Goal: Complete application form

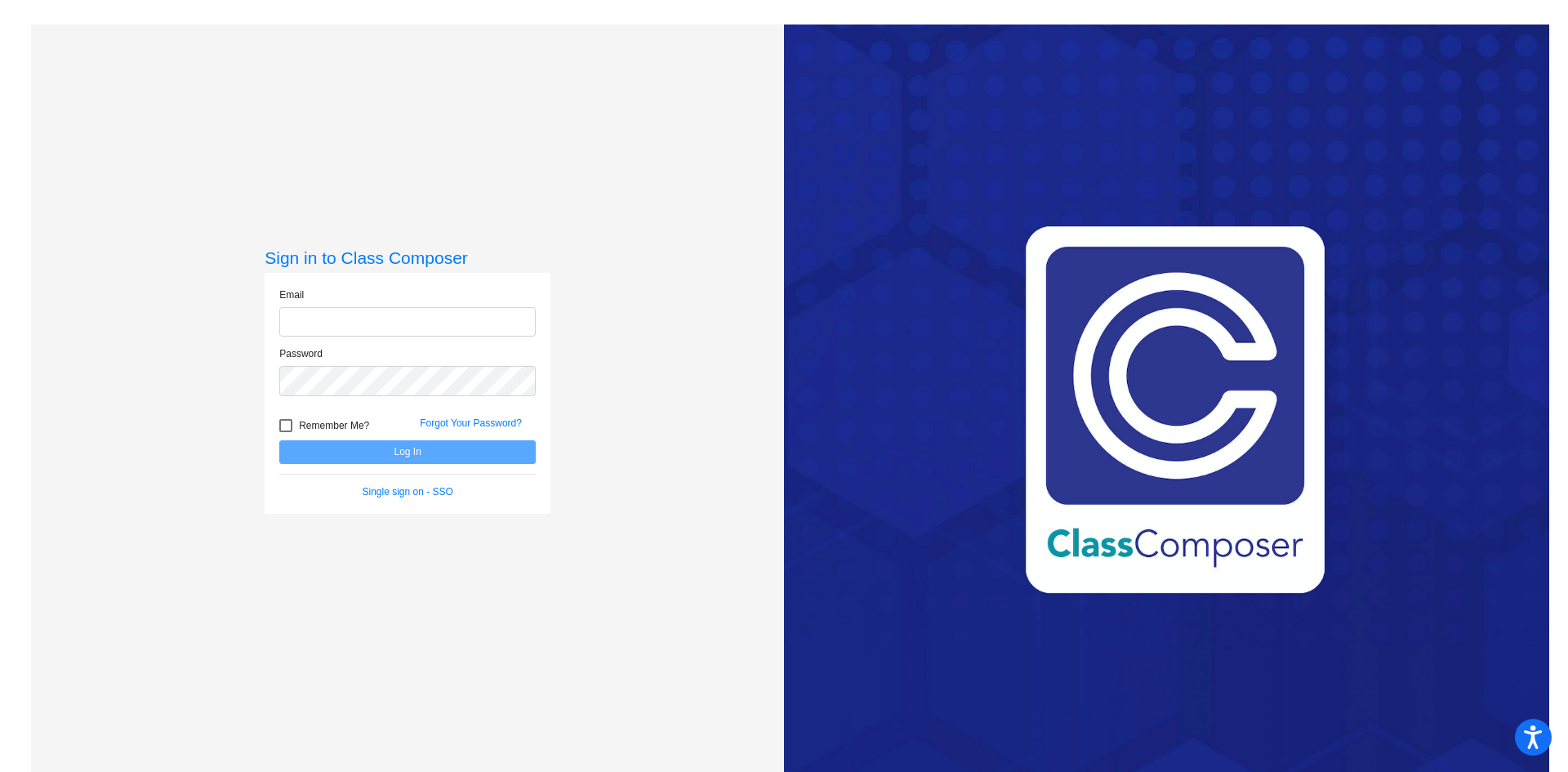
type input "[EMAIL_ADDRESS][PERSON_NAME][DOMAIN_NAME]"
click at [389, 447] on button "Log In" at bounding box center [407, 452] width 256 height 24
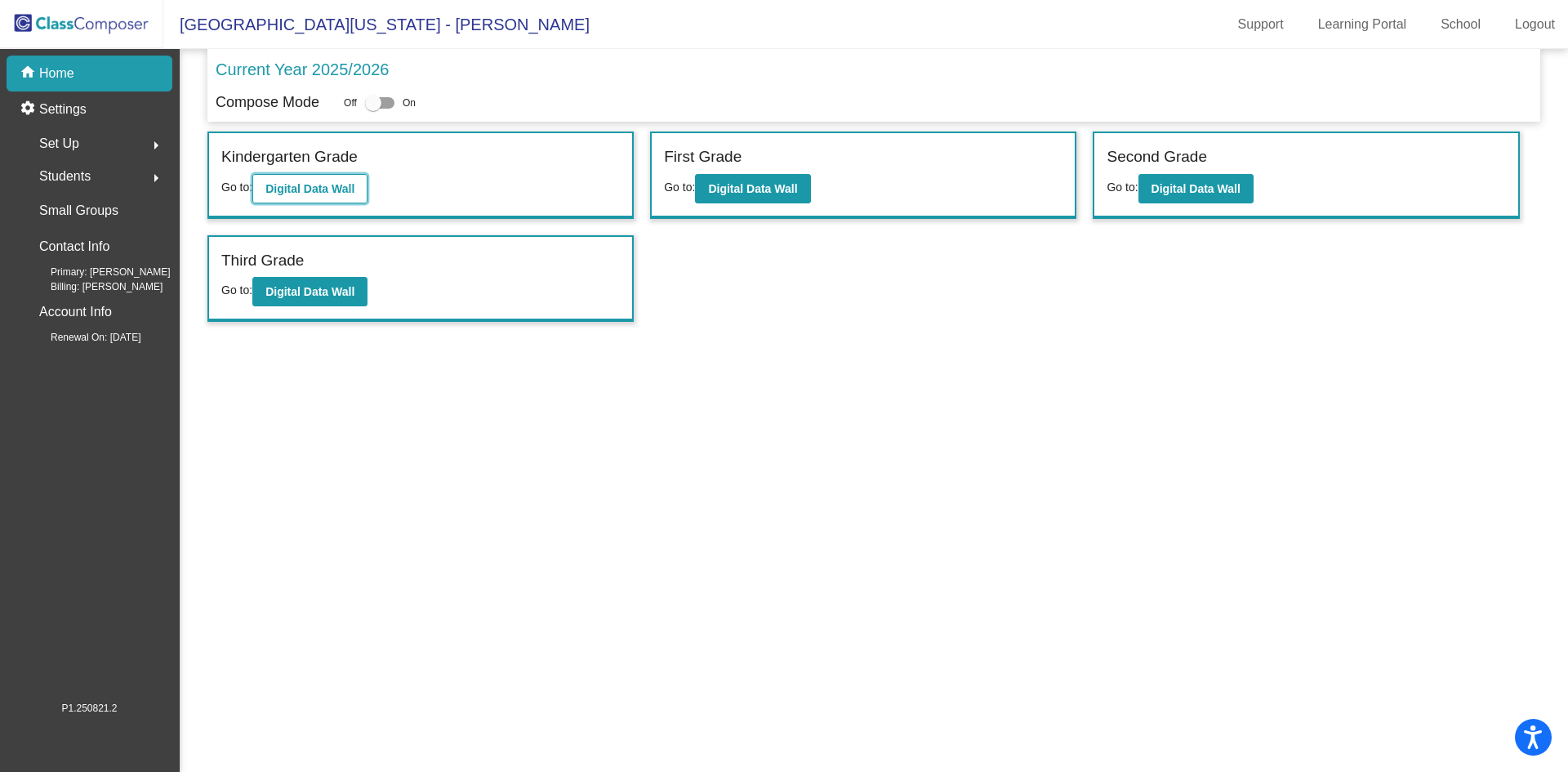
click at [324, 194] on b "Digital Data Wall" at bounding box center [310, 189] width 89 height 13
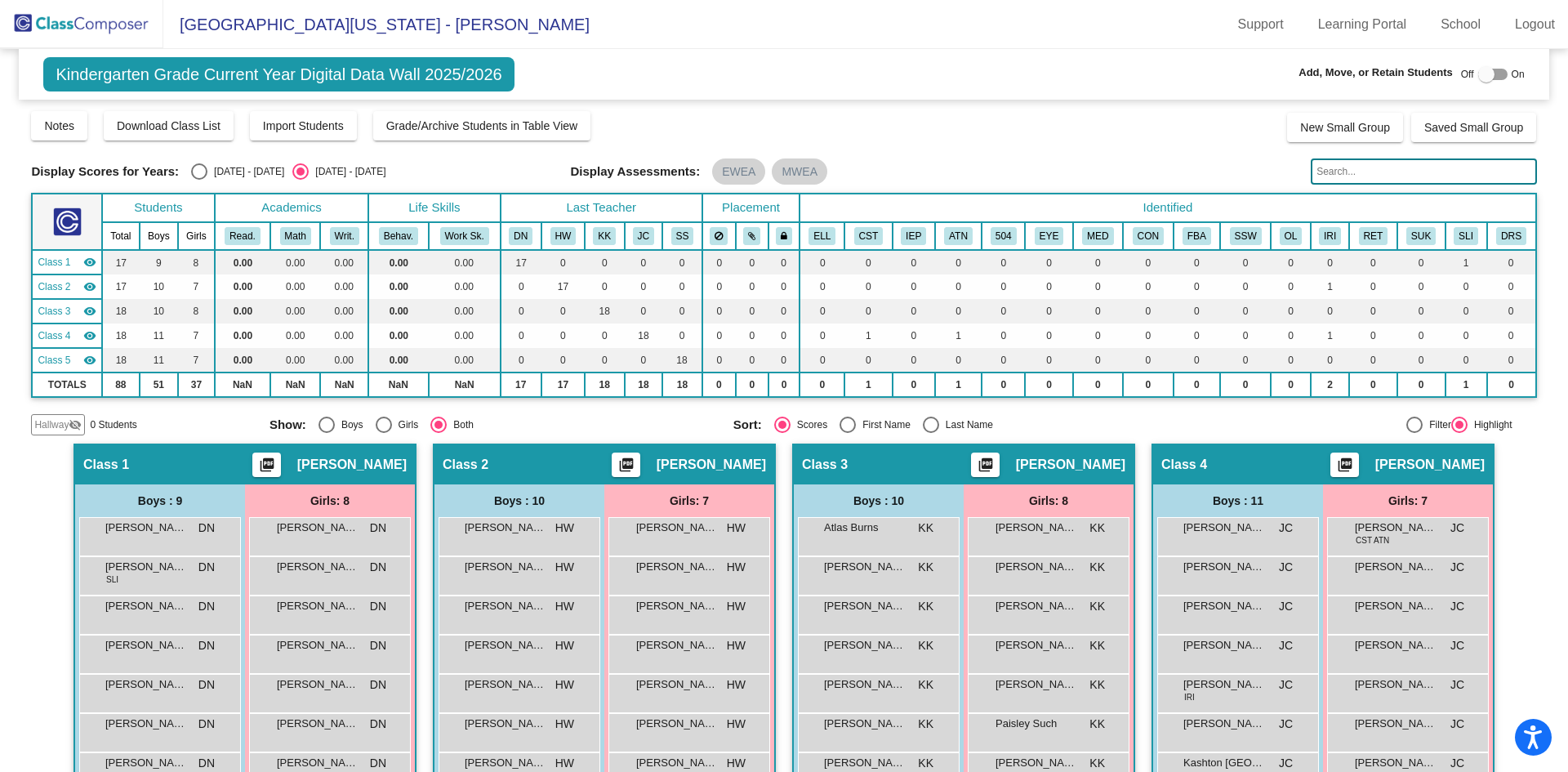
click at [1479, 74] on div at bounding box center [1487, 74] width 16 height 16
checkbox input "true"
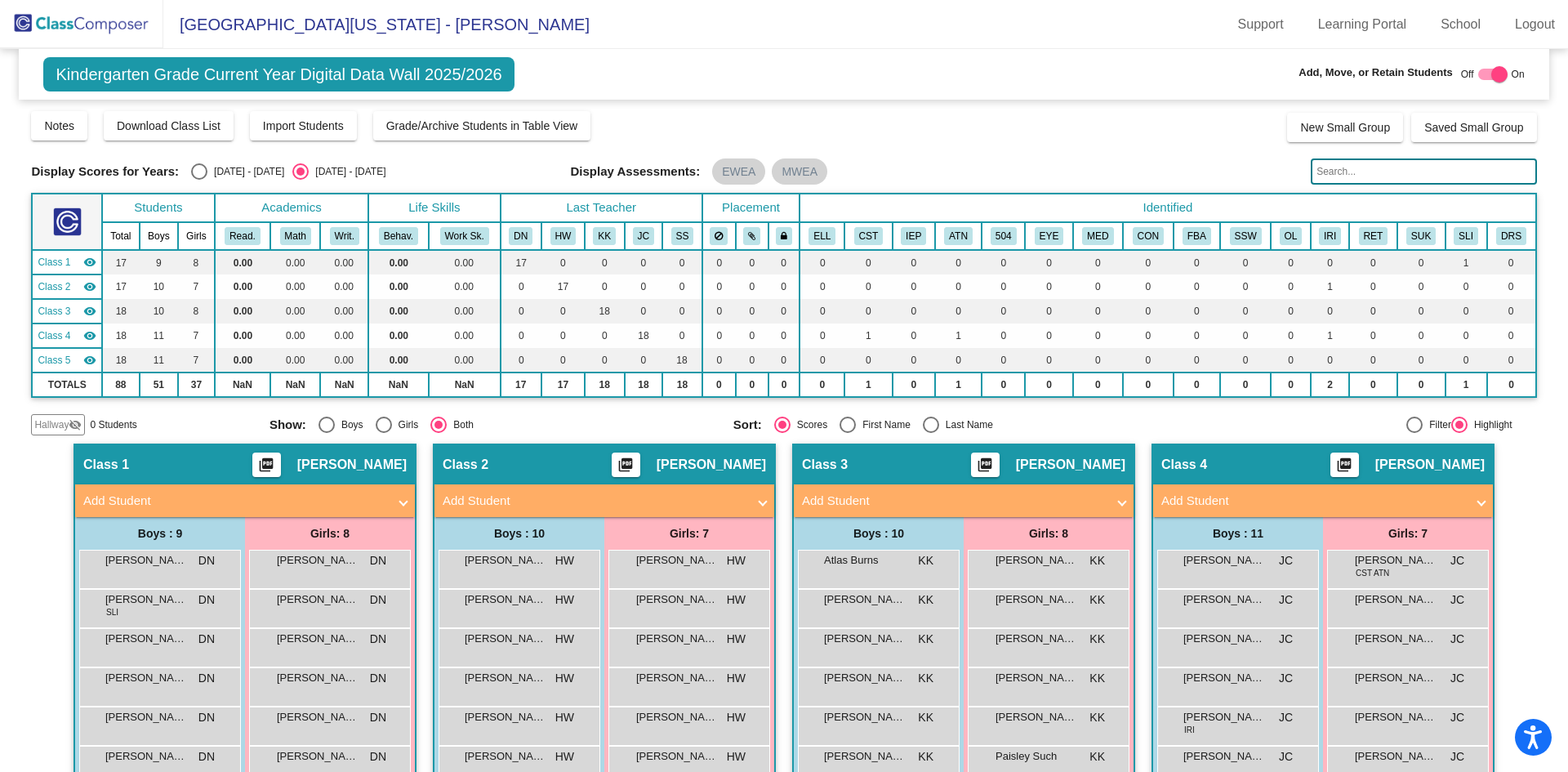
click at [738, 499] on mat-panel-title "Add Student" at bounding box center [595, 501] width 304 height 19
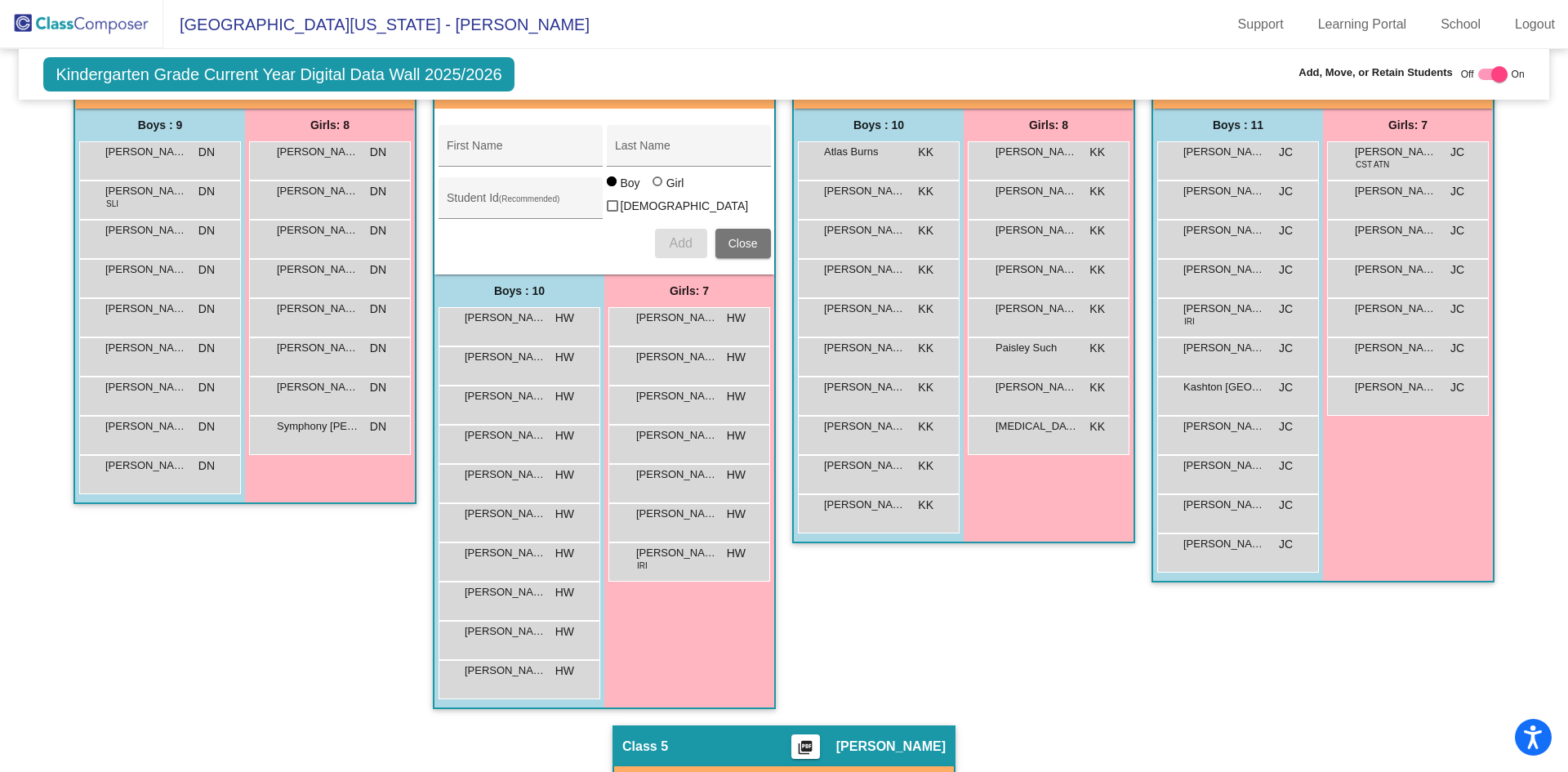
scroll to position [81, 0]
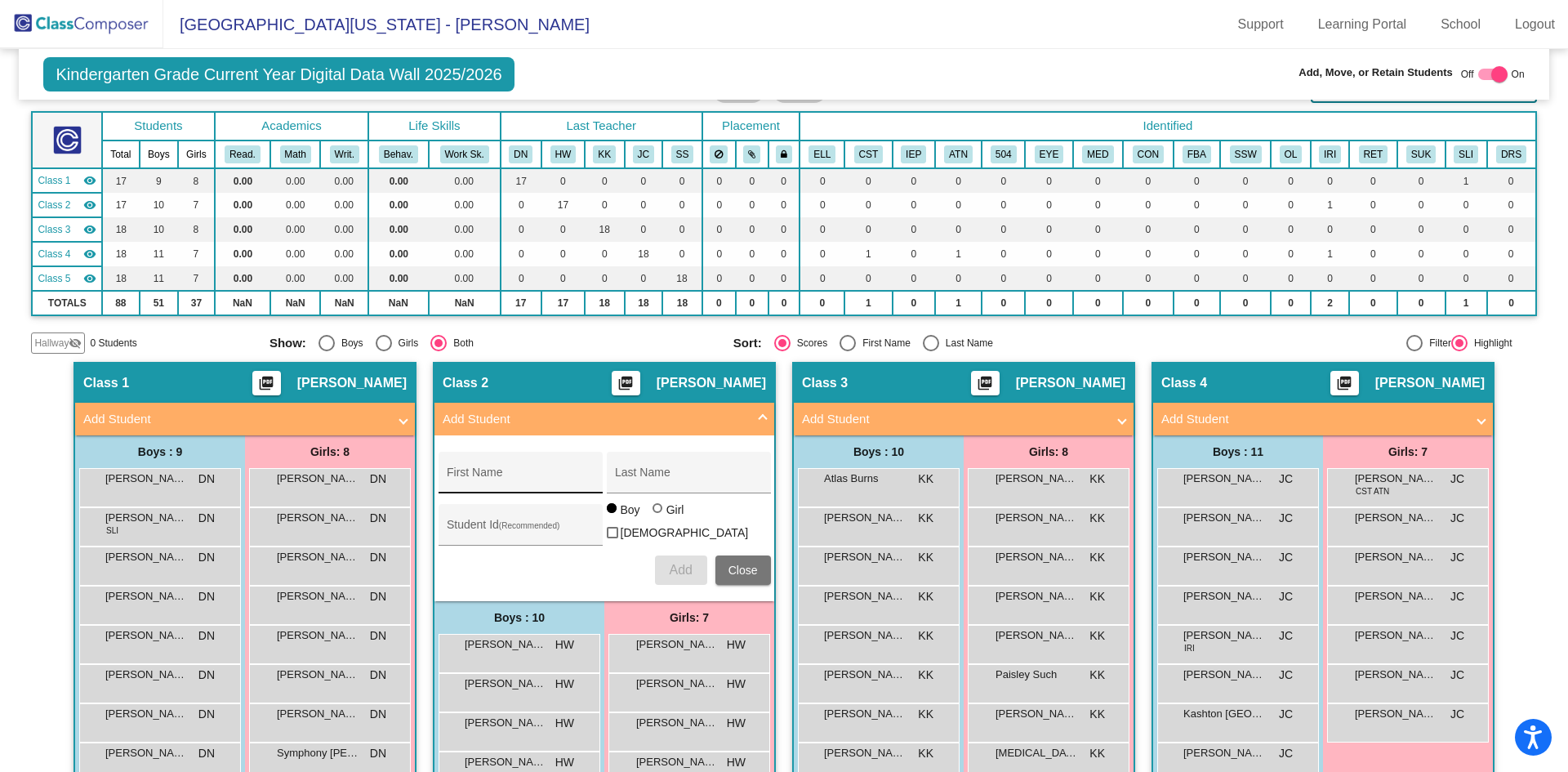
click at [518, 466] on div "First Name" at bounding box center [520, 477] width 147 height 33
type input "River"
type input "[PERSON_NAME]"
click at [496, 524] on input "Student Id (Recommended)" at bounding box center [520, 530] width 147 height 13
type input "3810185"
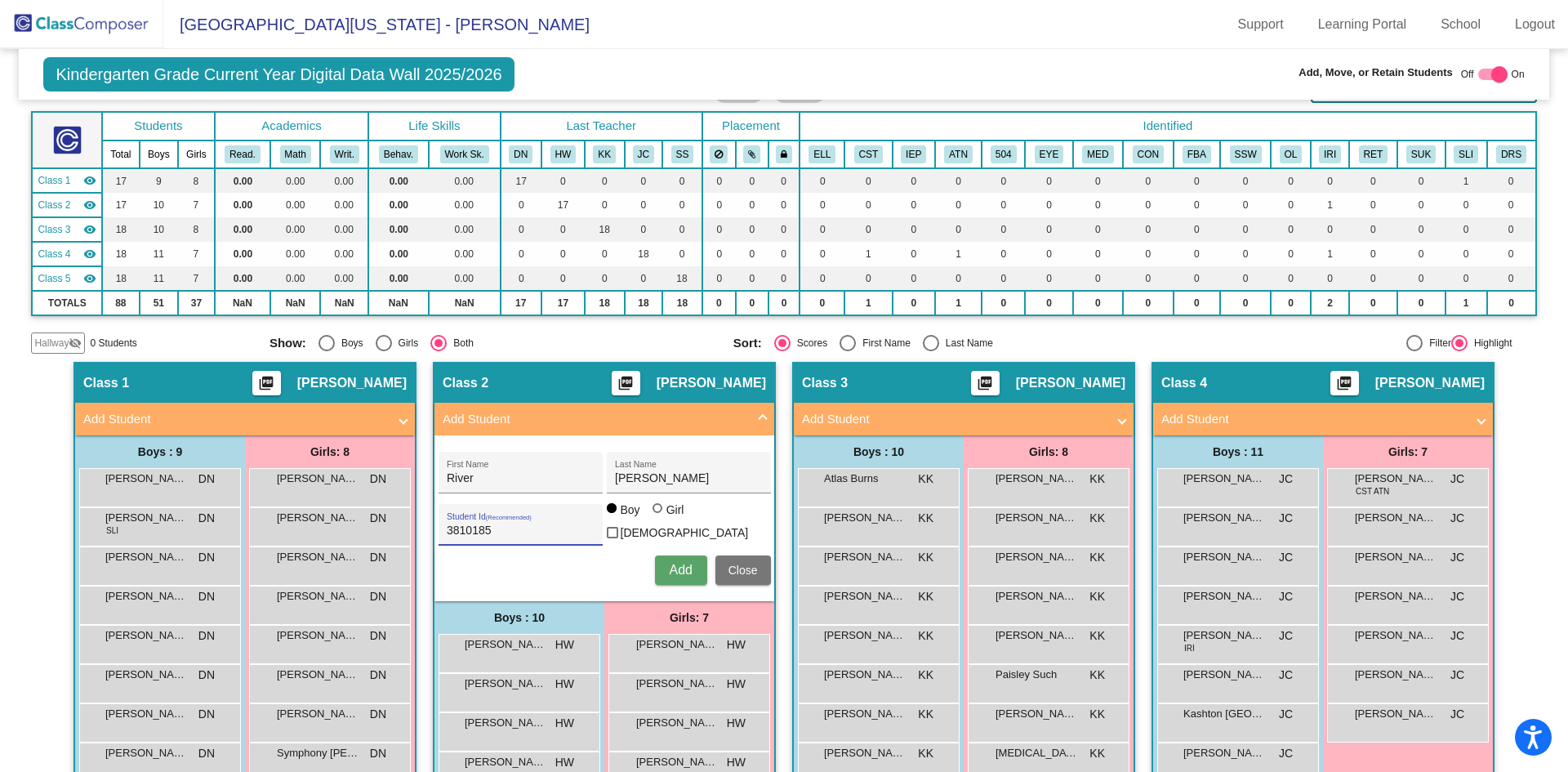
click at [672, 565] on span "Add" at bounding box center [680, 570] width 23 height 14
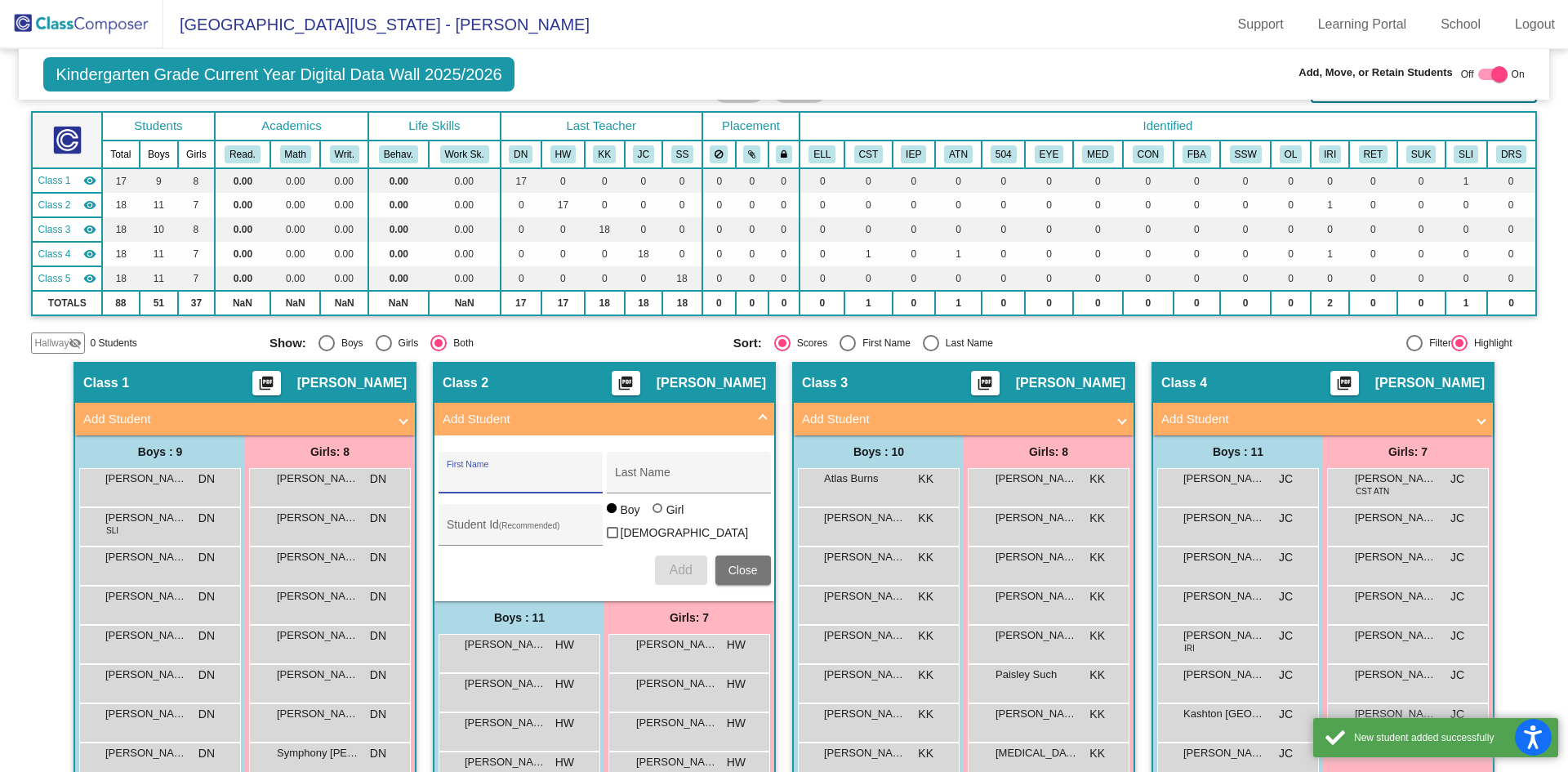
click at [761, 410] on span at bounding box center [763, 420] width 7 height 19
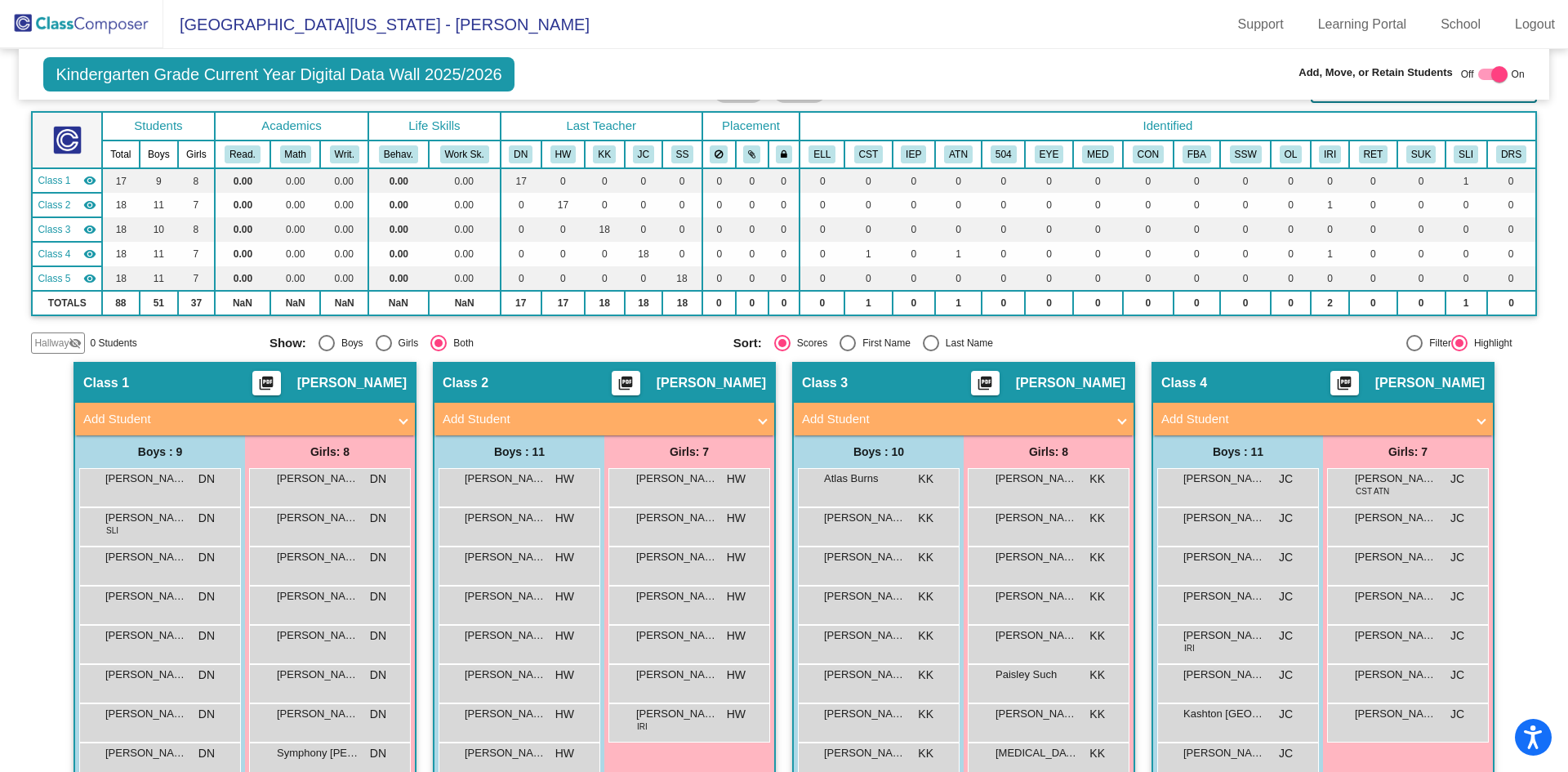
click at [375, 419] on mat-panel-title "Add Student" at bounding box center [235, 420] width 304 height 19
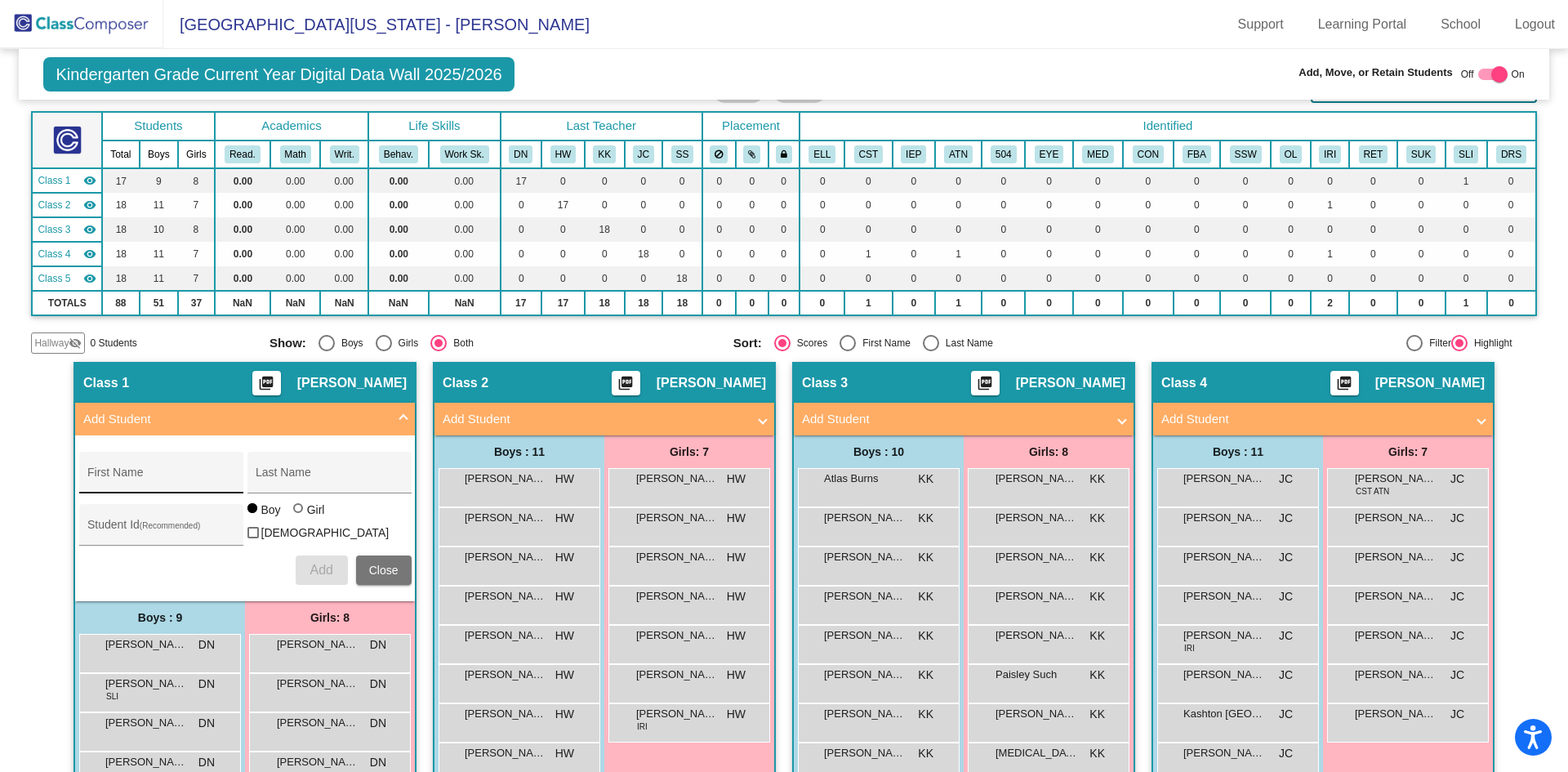
click at [212, 468] on div "First Name" at bounding box center [161, 477] width 147 height 33
type input "Malachi"
type input "[PERSON_NAME]"
type input "3810186"
click at [321, 569] on span "Add" at bounding box center [320, 570] width 23 height 14
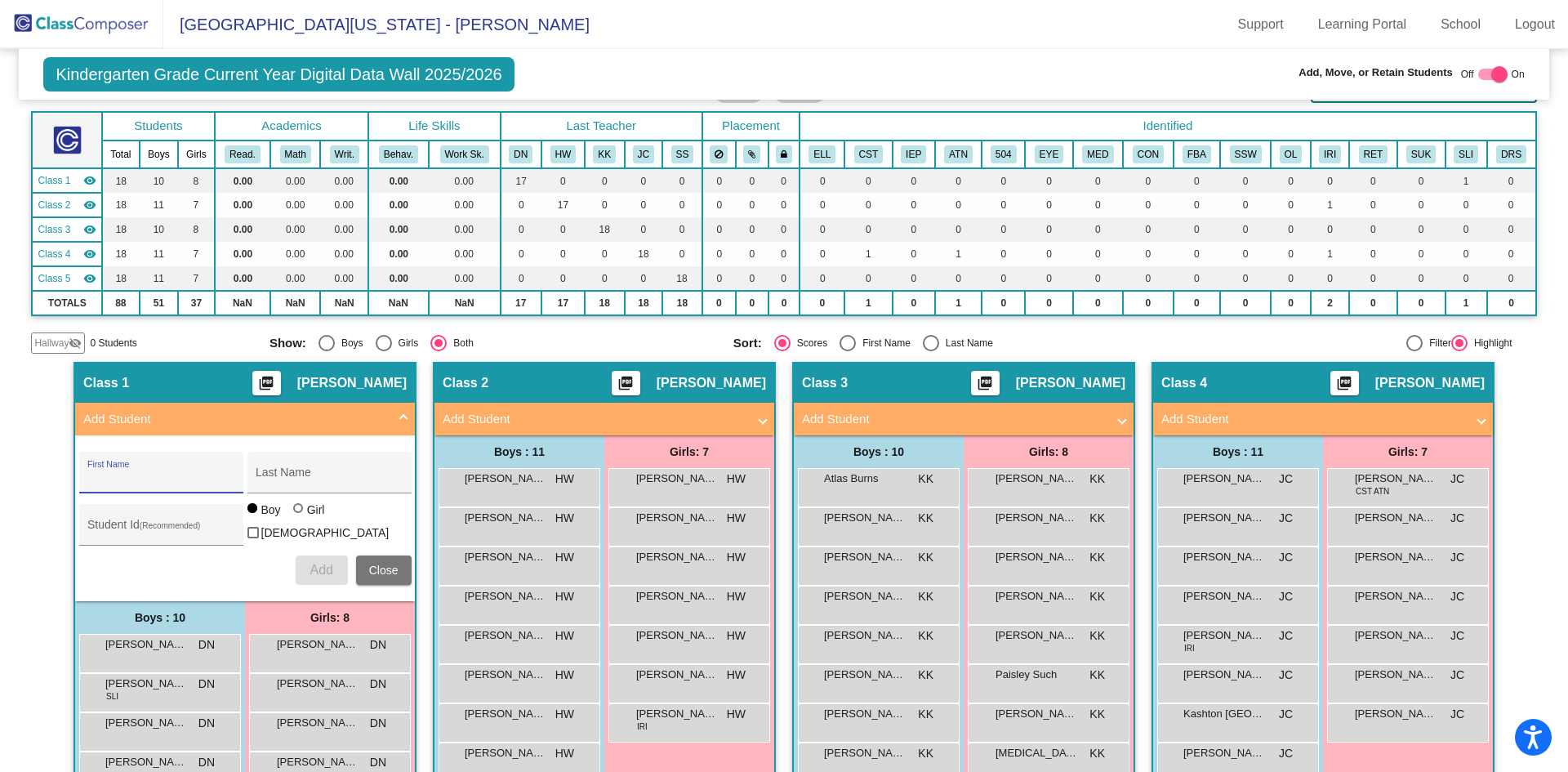
click at [807, 75] on div "Kindergarten Grade Current Year Digital Data Wall 2025/2026 Add, Move, or Retai…" at bounding box center [784, 74] width 1530 height 51
click at [403, 416] on span at bounding box center [404, 420] width 7 height 19
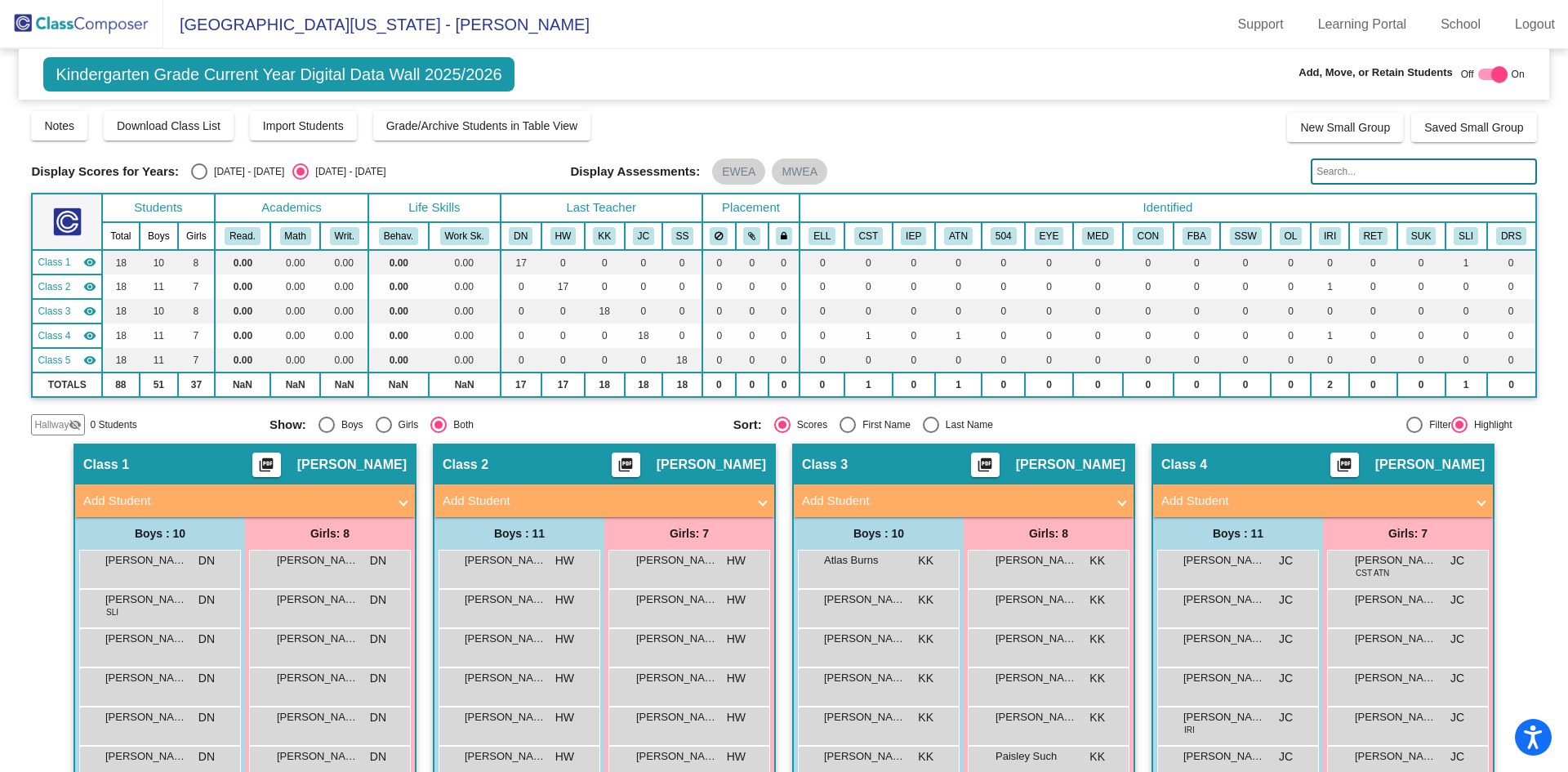
scroll to position [326, 0]
